Goal: Transaction & Acquisition: Purchase product/service

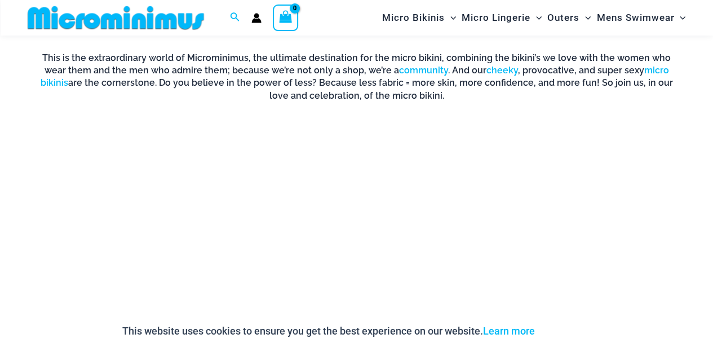
scroll to position [732, 0]
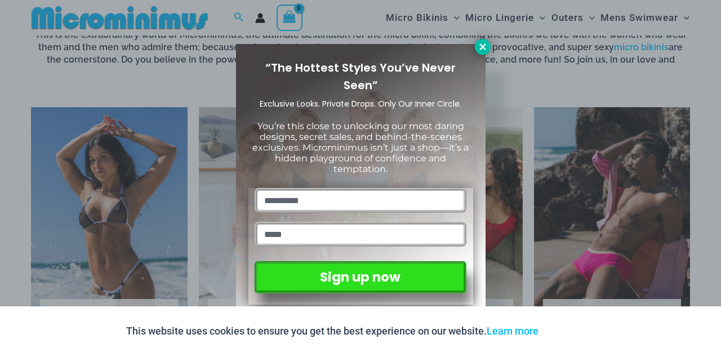
click at [485, 47] on icon at bounding box center [483, 47] width 10 height 10
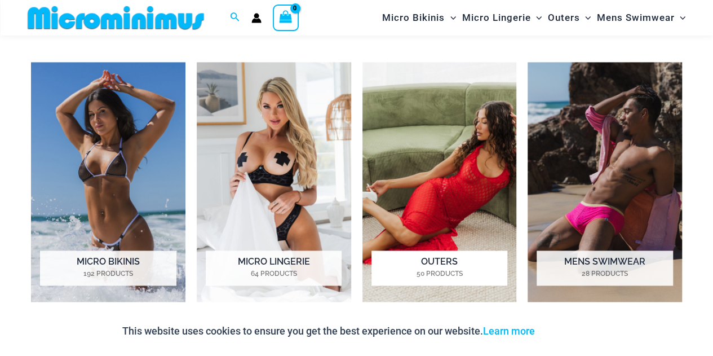
scroll to position [779, 0]
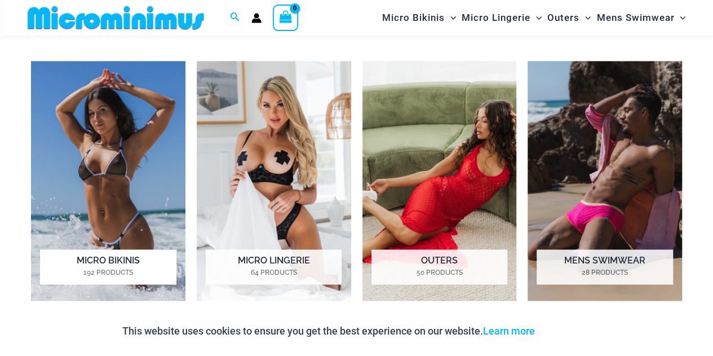
click at [115, 208] on img "Visit product category Micro Bikinis" at bounding box center [108, 180] width 154 height 239
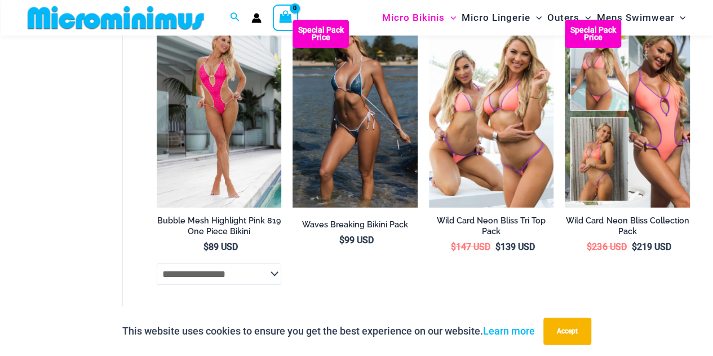
scroll to position [1927, 0]
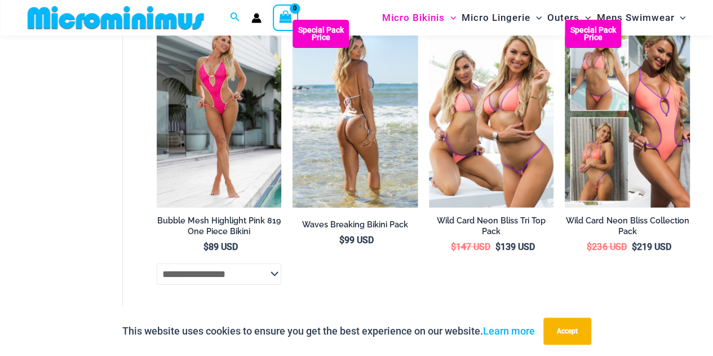
click at [328, 136] on img at bounding box center [354, 113] width 125 height 187
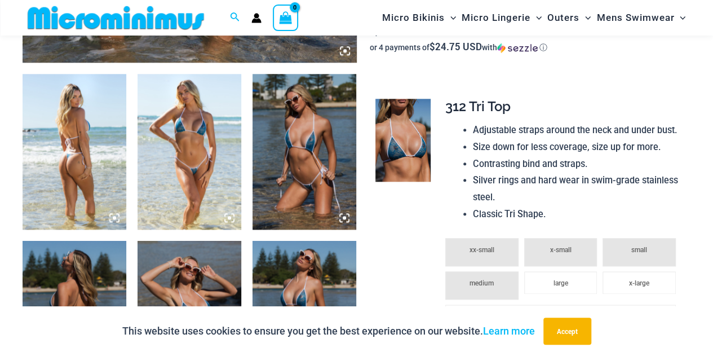
scroll to position [542, 0]
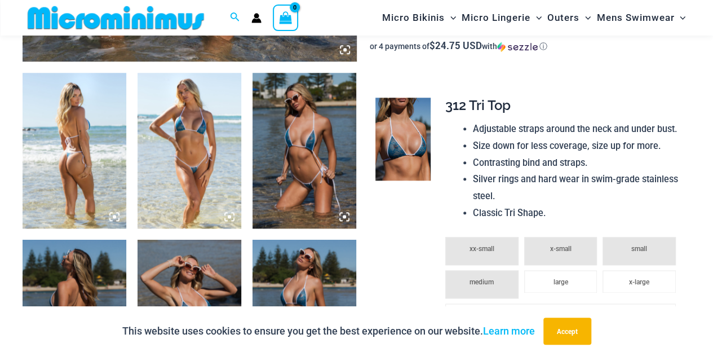
click at [229, 216] on icon at bounding box center [229, 216] width 3 height 3
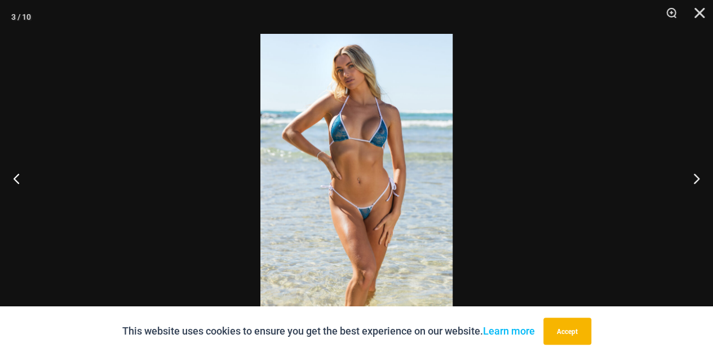
click at [355, 143] on img at bounding box center [356, 178] width 192 height 288
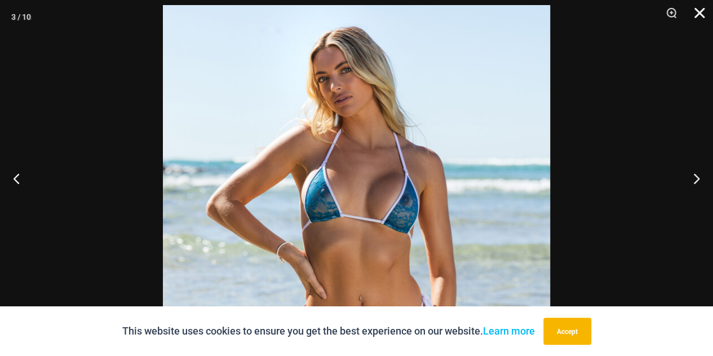
click at [695, 9] on button "Close" at bounding box center [695, 17] width 28 height 34
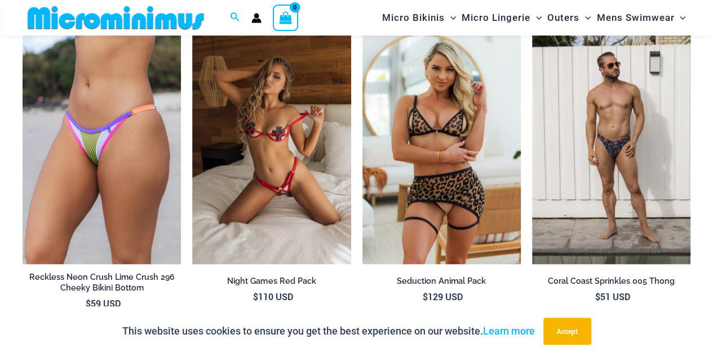
scroll to position [2849, 0]
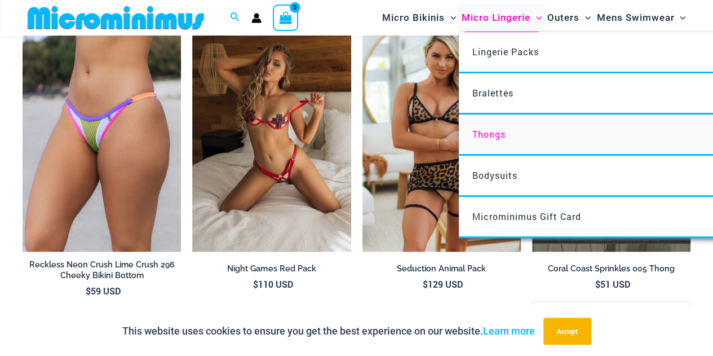
click at [495, 135] on span "Thongs" at bounding box center [488, 134] width 33 height 12
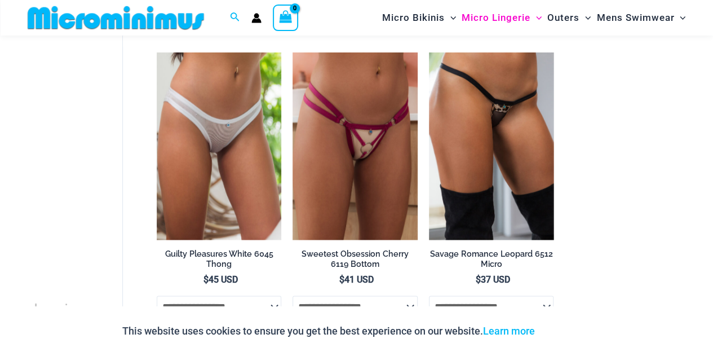
scroll to position [979, 0]
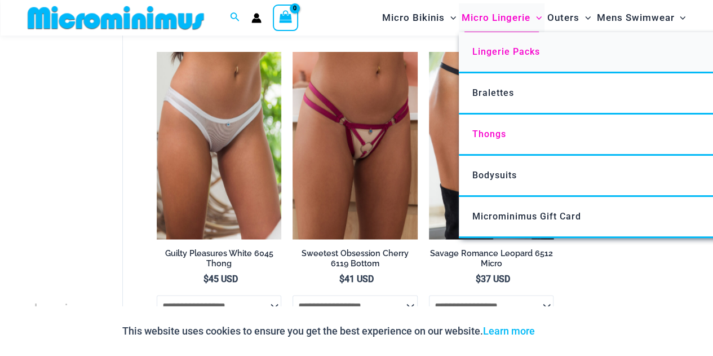
click at [503, 47] on span "Lingerie Packs" at bounding box center [506, 51] width 68 height 11
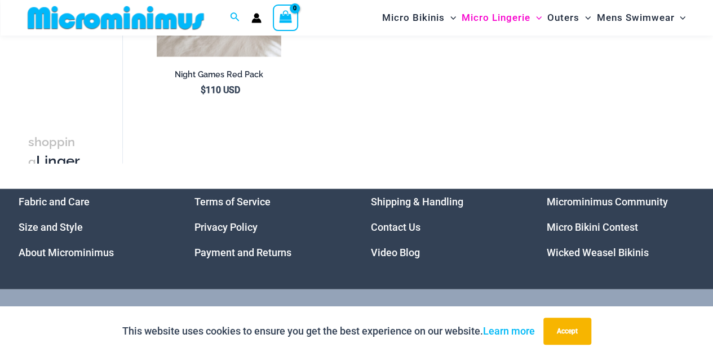
scroll to position [1348, 0]
